Goal: Task Accomplishment & Management: Use online tool/utility

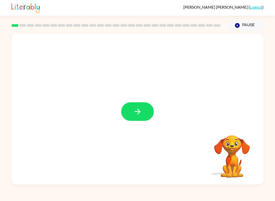
click at [139, 108] on icon "button" at bounding box center [137, 111] width 9 height 9
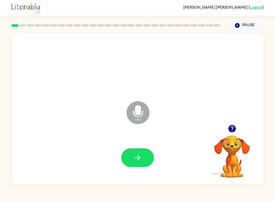
click at [140, 158] on icon "button" at bounding box center [137, 158] width 6 height 6
click at [133, 163] on button "button" at bounding box center [137, 157] width 33 height 19
click at [133, 160] on button "button" at bounding box center [137, 157] width 33 height 19
click at [131, 163] on button "button" at bounding box center [137, 157] width 33 height 19
click at [135, 152] on button "button" at bounding box center [137, 157] width 33 height 19
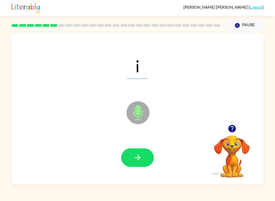
click at [133, 160] on icon "button" at bounding box center [137, 157] width 9 height 9
click at [135, 156] on icon "button" at bounding box center [137, 157] width 9 height 9
click at [133, 161] on icon "button" at bounding box center [137, 157] width 9 height 9
click at [133, 159] on icon "button" at bounding box center [137, 157] width 9 height 9
click at [135, 156] on icon "button" at bounding box center [137, 157] width 9 height 9
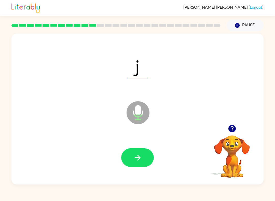
click at [137, 153] on button "button" at bounding box center [137, 157] width 33 height 19
click at [135, 154] on icon "button" at bounding box center [137, 157] width 9 height 9
click at [135, 157] on icon "button" at bounding box center [137, 157] width 9 height 9
click at [135, 152] on button "button" at bounding box center [137, 157] width 33 height 19
click at [134, 158] on icon "button" at bounding box center [137, 157] width 9 height 9
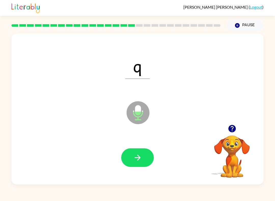
click at [133, 162] on icon "button" at bounding box center [137, 157] width 9 height 9
click at [133, 159] on icon "button" at bounding box center [137, 157] width 9 height 9
click at [135, 156] on icon "button" at bounding box center [137, 157] width 9 height 9
click at [133, 157] on icon "button" at bounding box center [137, 157] width 9 height 9
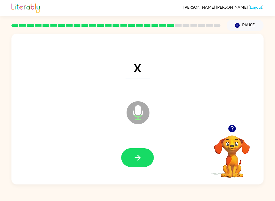
click at [134, 158] on icon "button" at bounding box center [137, 157] width 9 height 9
click at [133, 158] on icon "button" at bounding box center [137, 157] width 9 height 9
click at [134, 159] on icon "button" at bounding box center [137, 157] width 9 height 9
click at [133, 156] on icon "button" at bounding box center [137, 157] width 9 height 9
click at [133, 157] on button "button" at bounding box center [137, 157] width 33 height 19
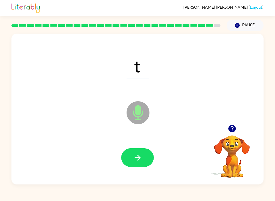
click at [133, 160] on icon "button" at bounding box center [137, 157] width 9 height 9
